Goal: Check status: Check status

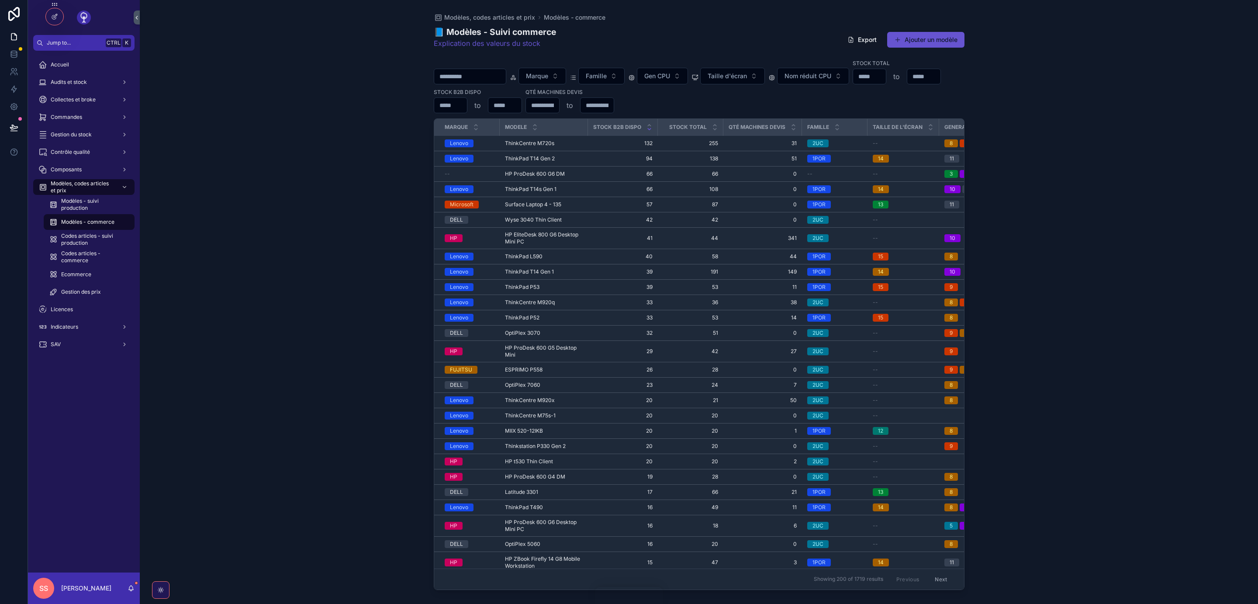
click at [79, 117] on span "Commandes" at bounding box center [66, 117] width 31 height 7
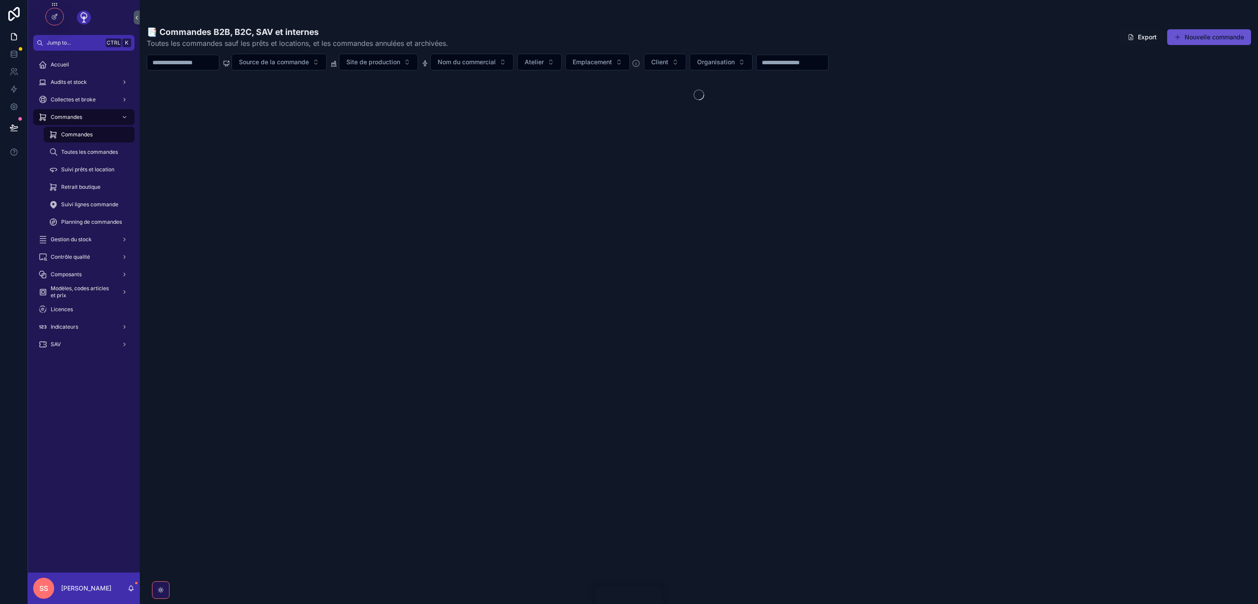
click at [180, 64] on input "scrollable content" at bounding box center [183, 62] width 72 height 12
click at [178, 65] on input "scrollable content" at bounding box center [183, 62] width 72 height 12
click at [176, 62] on input "scrollable content" at bounding box center [183, 62] width 72 height 12
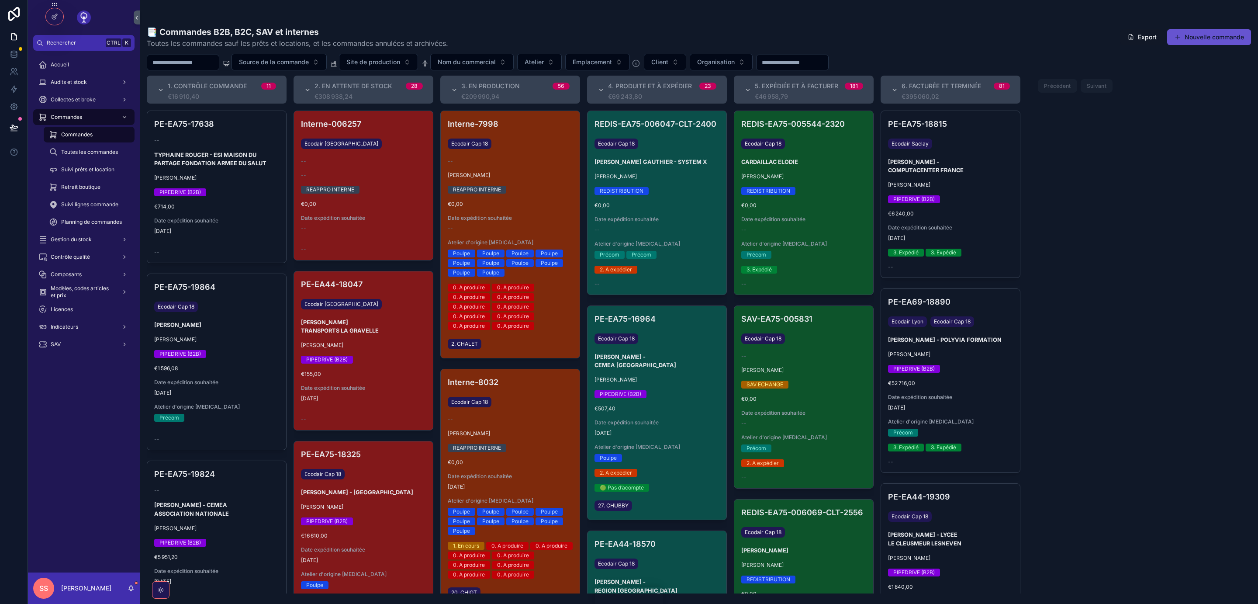
click at [638, 405] on div "PE-EA75-16964 Ecodair [MEDICAL_DATA] [PERSON_NAME] - CEMEA [GEOGRAPHIC_DATA] Ch…" at bounding box center [657, 413] width 139 height 214
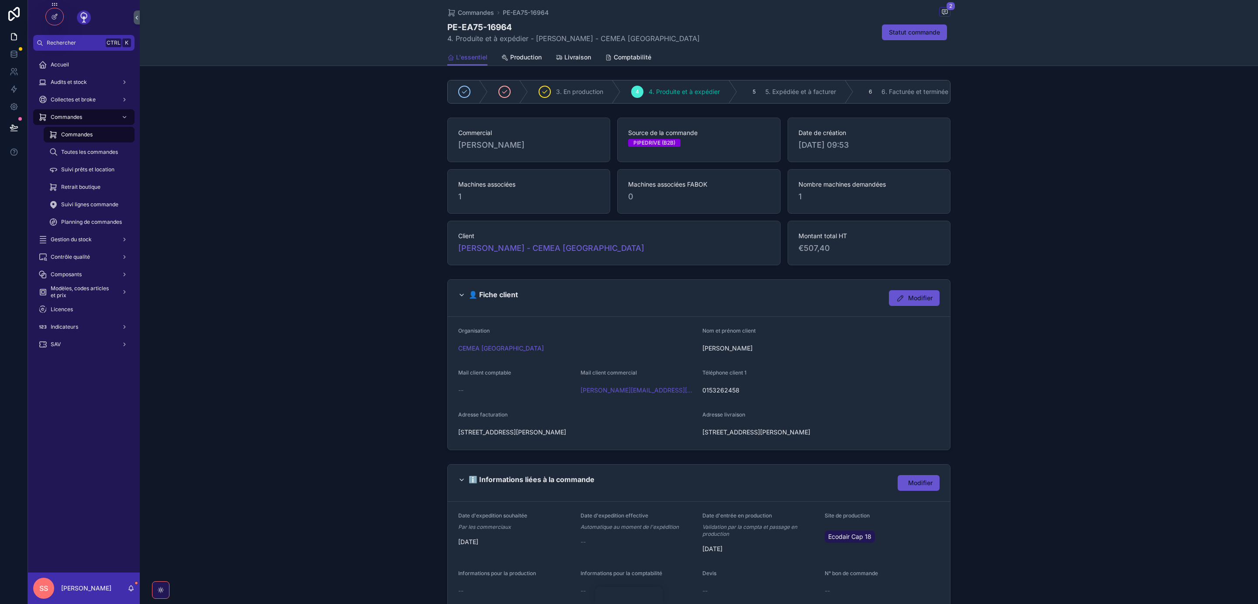
click at [463, 12] on span "Commandes" at bounding box center [476, 12] width 36 height 9
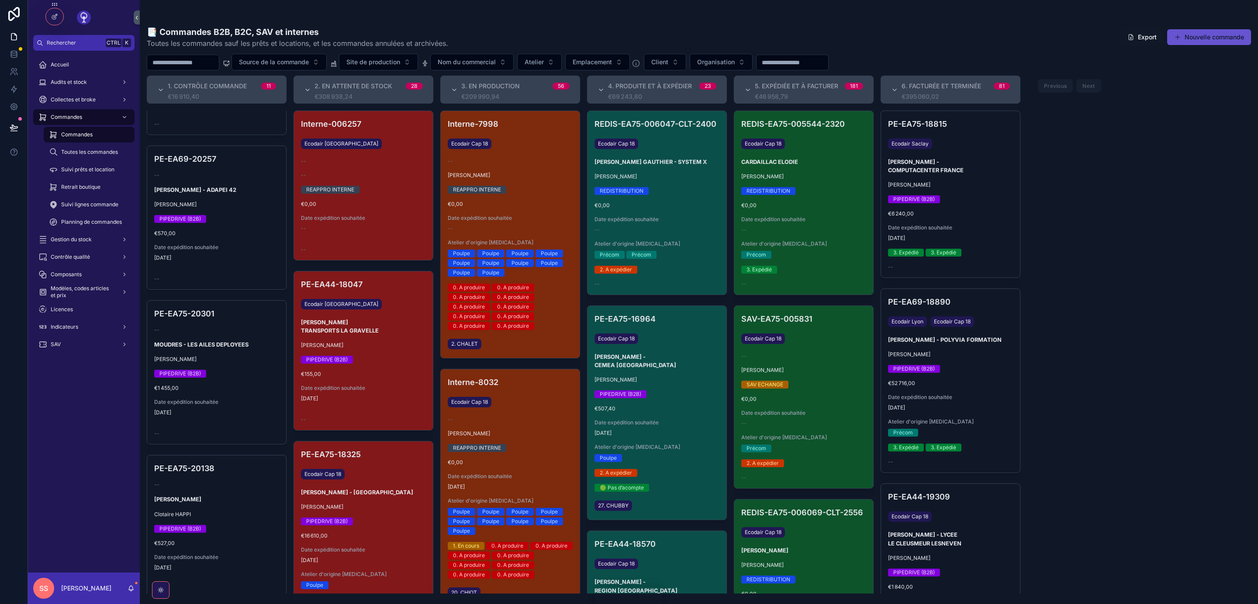
scroll to position [1284, 0]
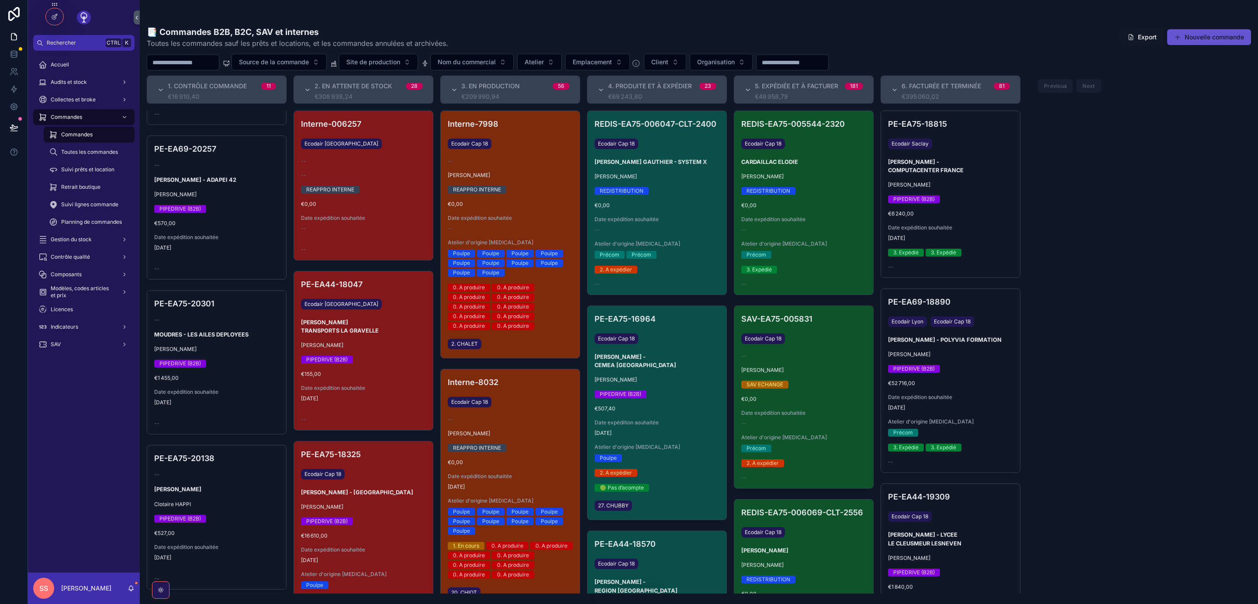
click at [231, 491] on div "PE-EA75-20138 -- [PERSON_NAME] [PERSON_NAME] PIPEDRIVE (B2B) €527,00 Date expéd…" at bounding box center [216, 516] width 139 height 143
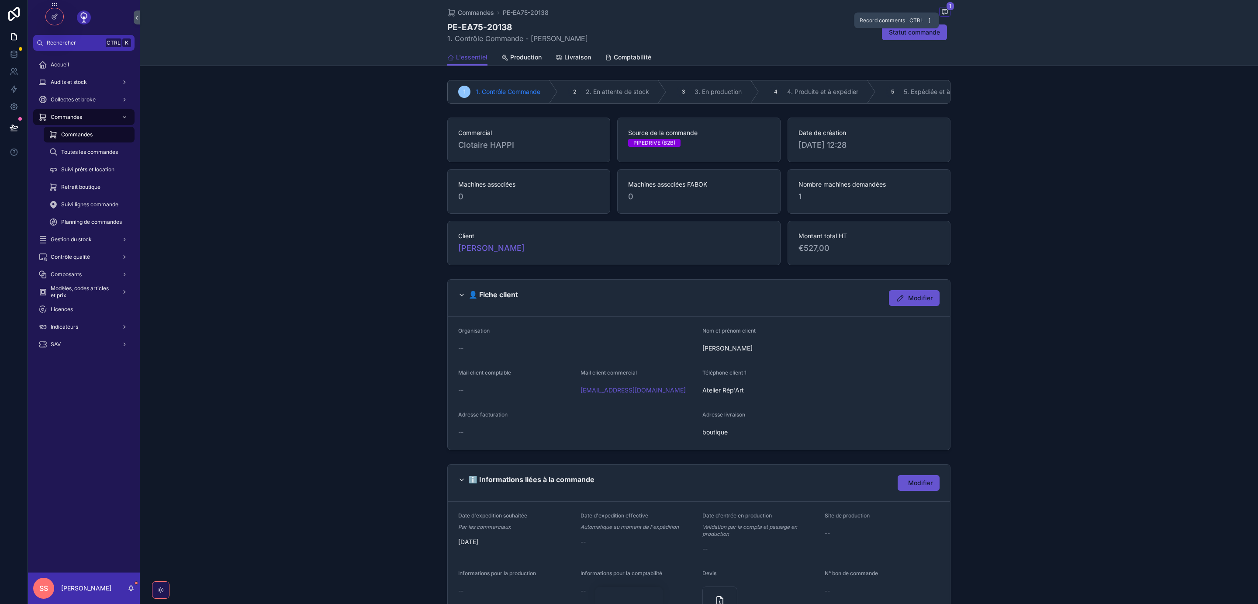
click at [944, 8] on span "scrollable content" at bounding box center [944, 12] width 11 height 10
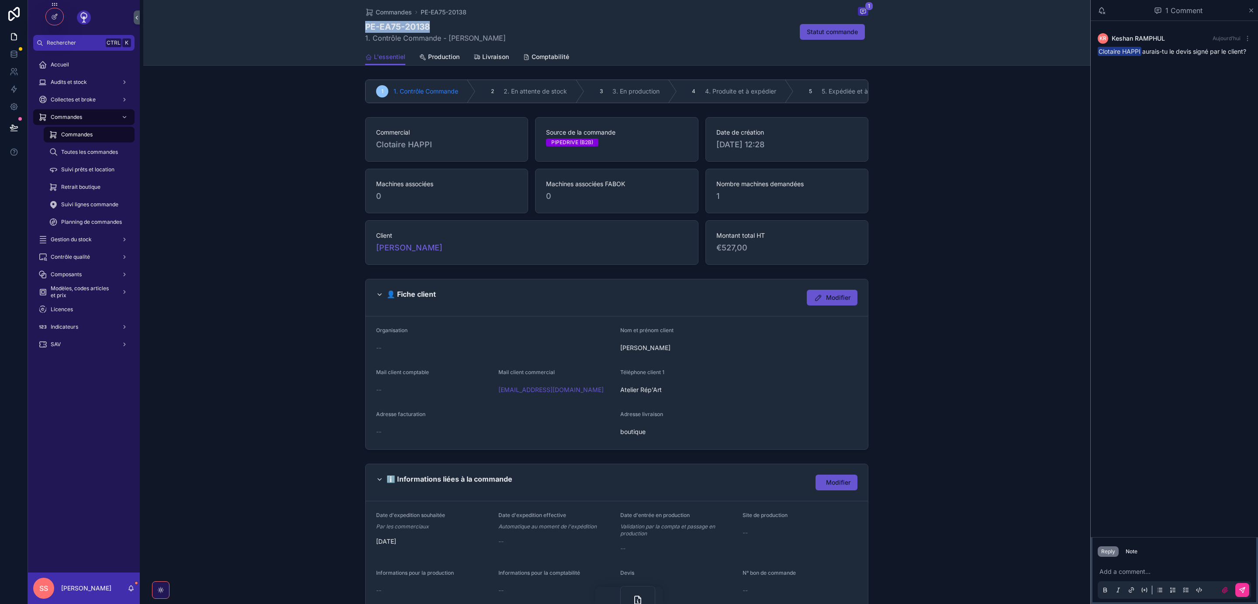
drag, startPoint x: 429, startPoint y: 26, endPoint x: 367, endPoint y: 26, distance: 62.9
click at [367, 26] on h1 "PE-EA75-20138" at bounding box center [435, 27] width 141 height 12
copy h1 "PE-EA75-20138"
click at [1251, 10] on icon "scrollable content" at bounding box center [1251, 10] width 3 height 3
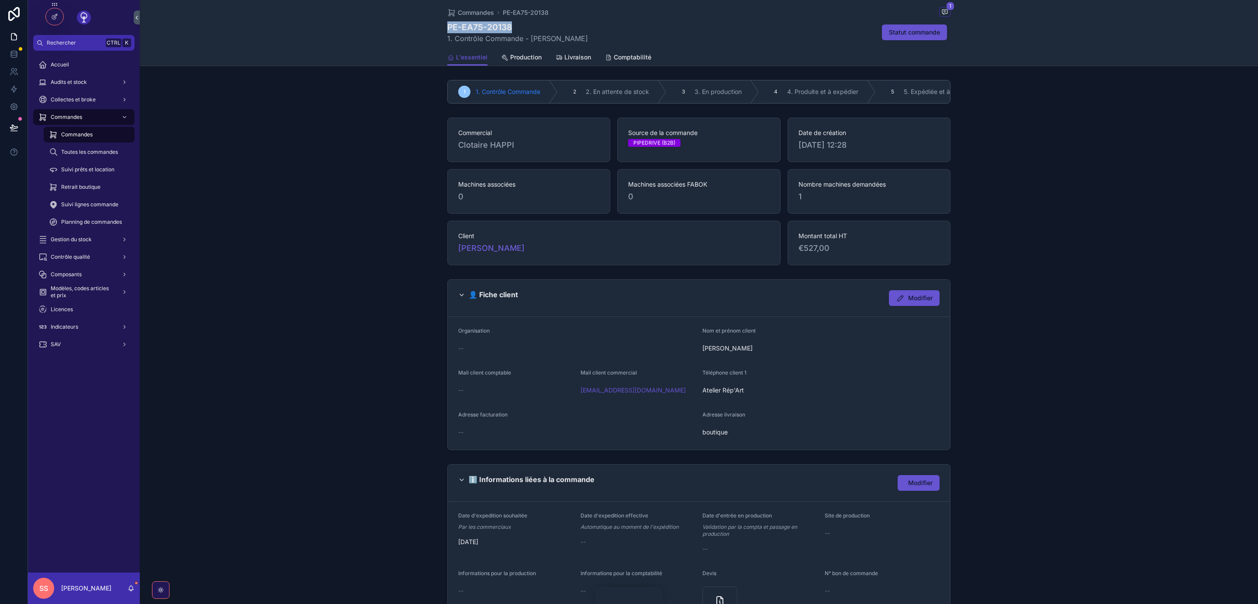
click at [458, 14] on span "Commandes" at bounding box center [476, 12] width 36 height 9
